Goal: Navigation & Orientation: Find specific page/section

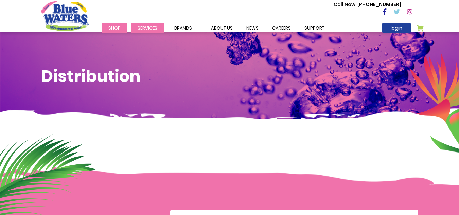
click at [147, 28] on span "Services" at bounding box center [148, 28] width 20 height 6
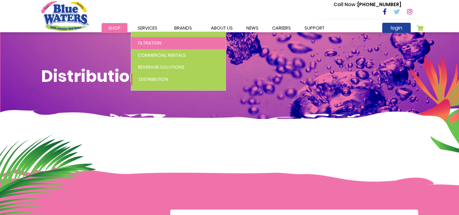
click at [157, 47] on link "Filtration" at bounding box center [178, 43] width 95 height 12
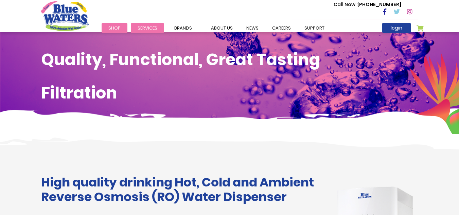
click at [149, 27] on span "Services" at bounding box center [148, 28] width 20 height 6
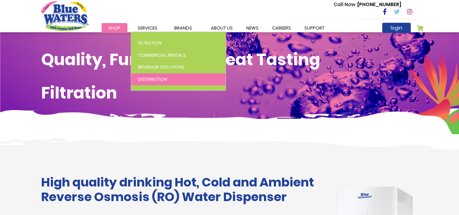
click at [146, 84] on link "Distribution" at bounding box center [178, 79] width 95 height 12
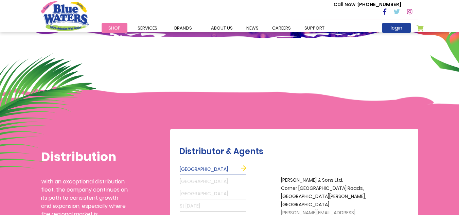
scroll to position [80, 0]
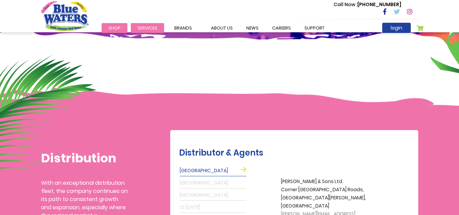
click at [145, 29] on span "Services" at bounding box center [148, 28] width 20 height 6
click at [186, 25] on span "Brands" at bounding box center [183, 28] width 18 height 6
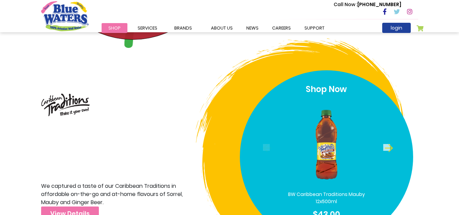
scroll to position [2013, 0]
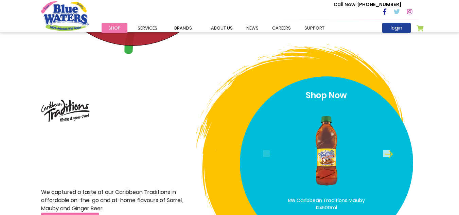
click at [35, 121] on div "We captured a taste of our Caribbean Traditions in affordable on-the-go and at-…" at bounding box center [229, 163] width 459 height 228
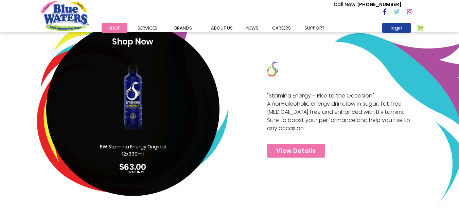
scroll to position [1359, 0]
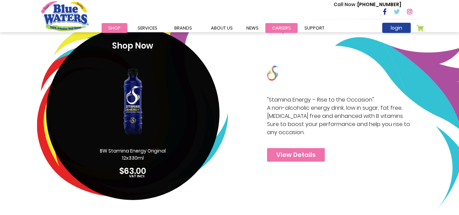
click at [281, 29] on link "careers" at bounding box center [281, 28] width 32 height 10
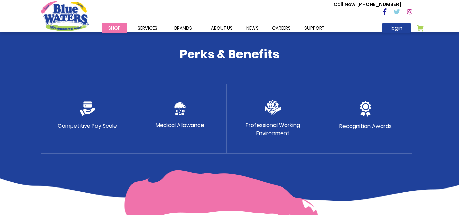
scroll to position [356, 0]
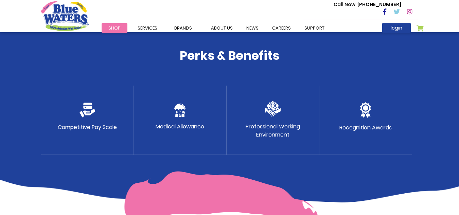
click at [78, 114] on div "Competitive Pay Scale" at bounding box center [87, 120] width 93 height 69
click at [71, 131] on p "Competitive Pay Scale" at bounding box center [87, 127] width 59 height 8
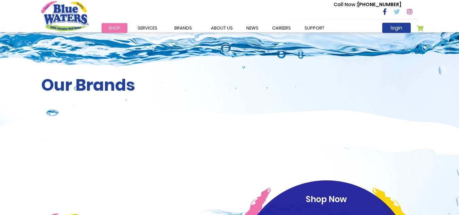
scroll to position [1359, 0]
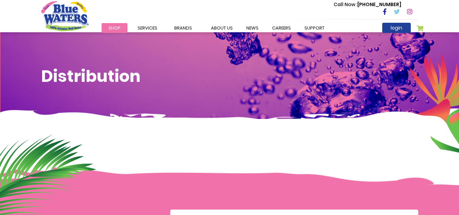
scroll to position [80, 0]
